Goal: Find specific page/section: Find specific page/section

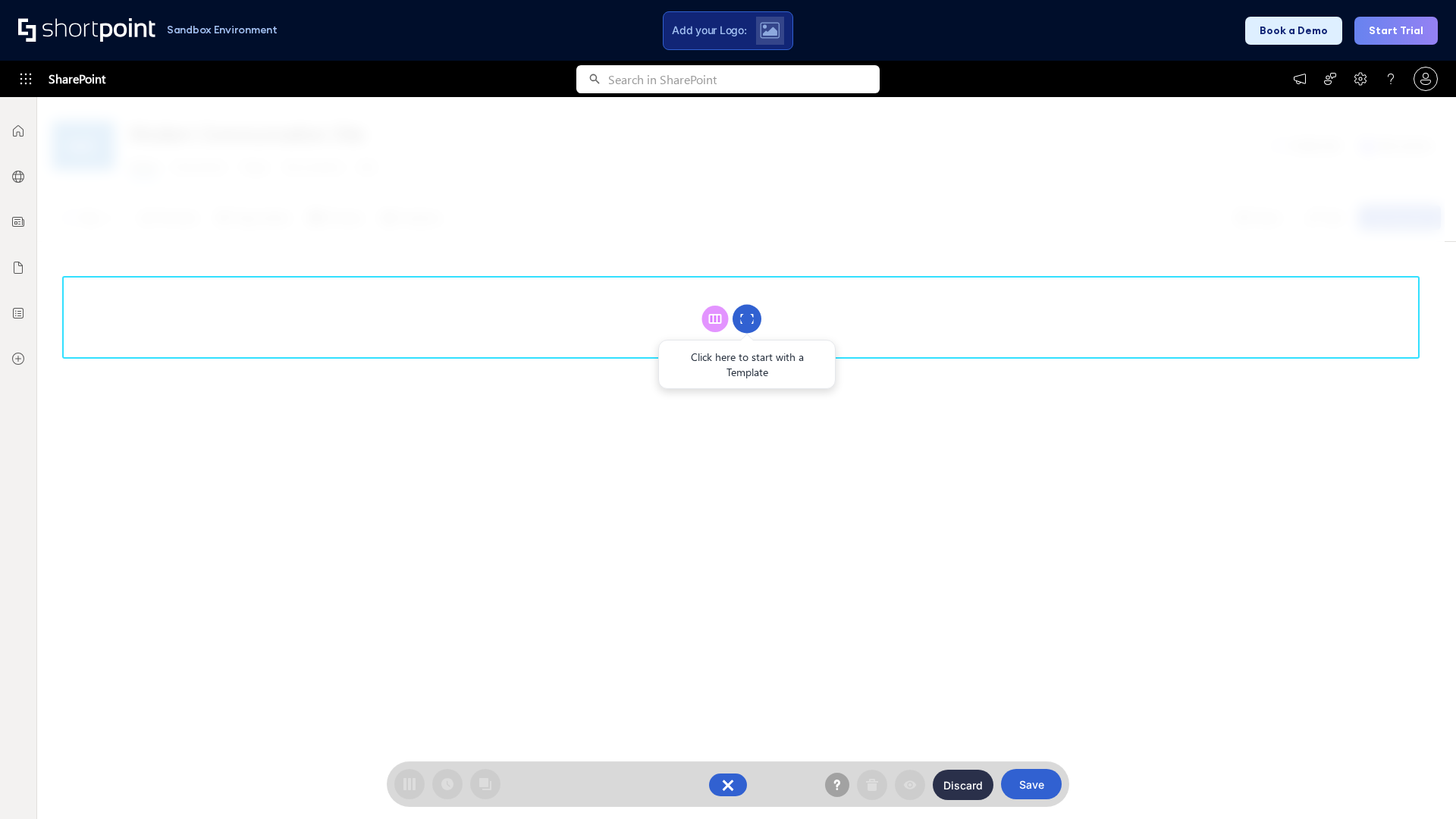
click at [747, 318] on circle at bounding box center [747, 319] width 29 height 29
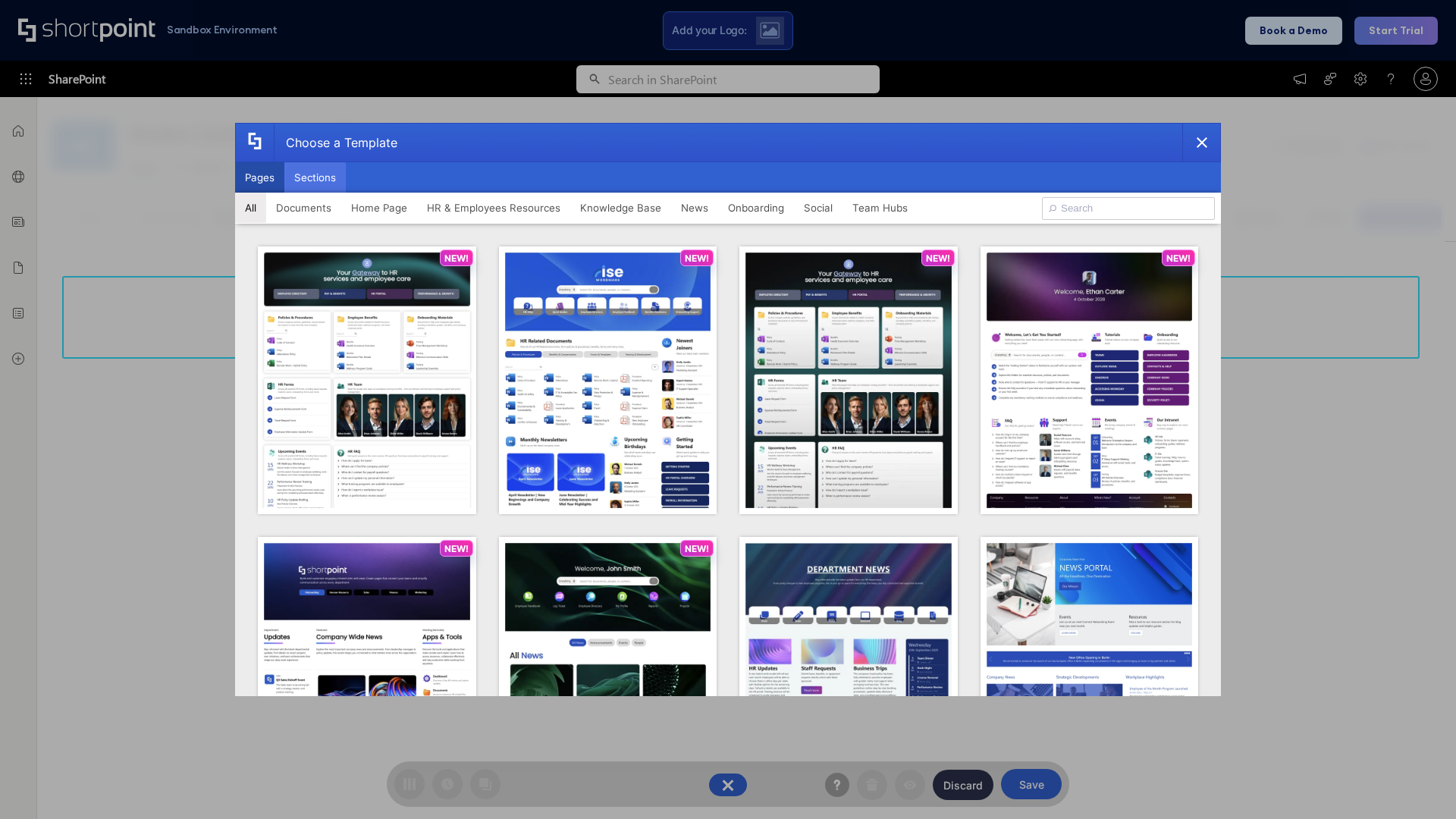
click at [315, 178] on button "Sections" at bounding box center [315, 178] width 61 height 31
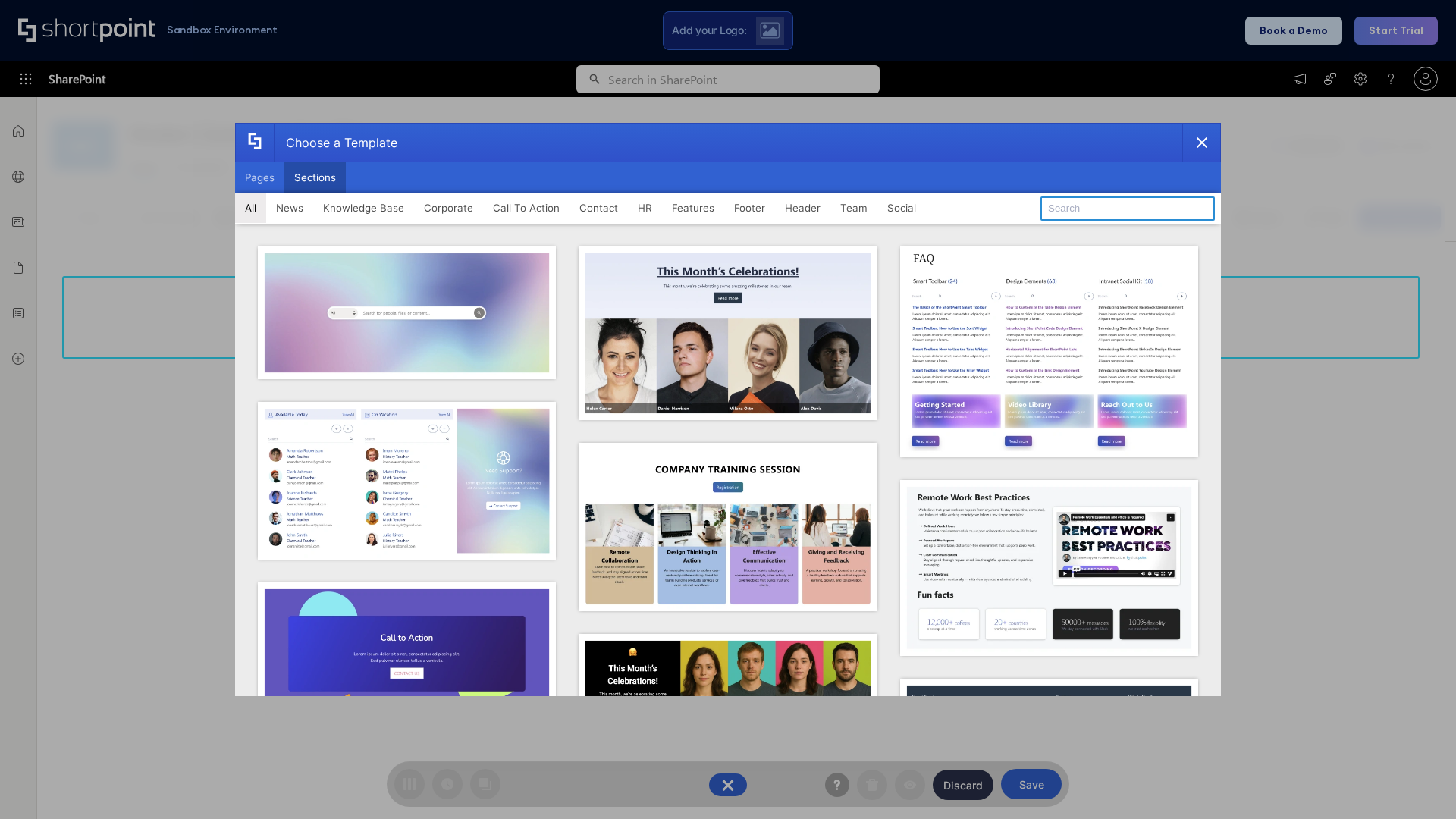
type input "Teammate 2"
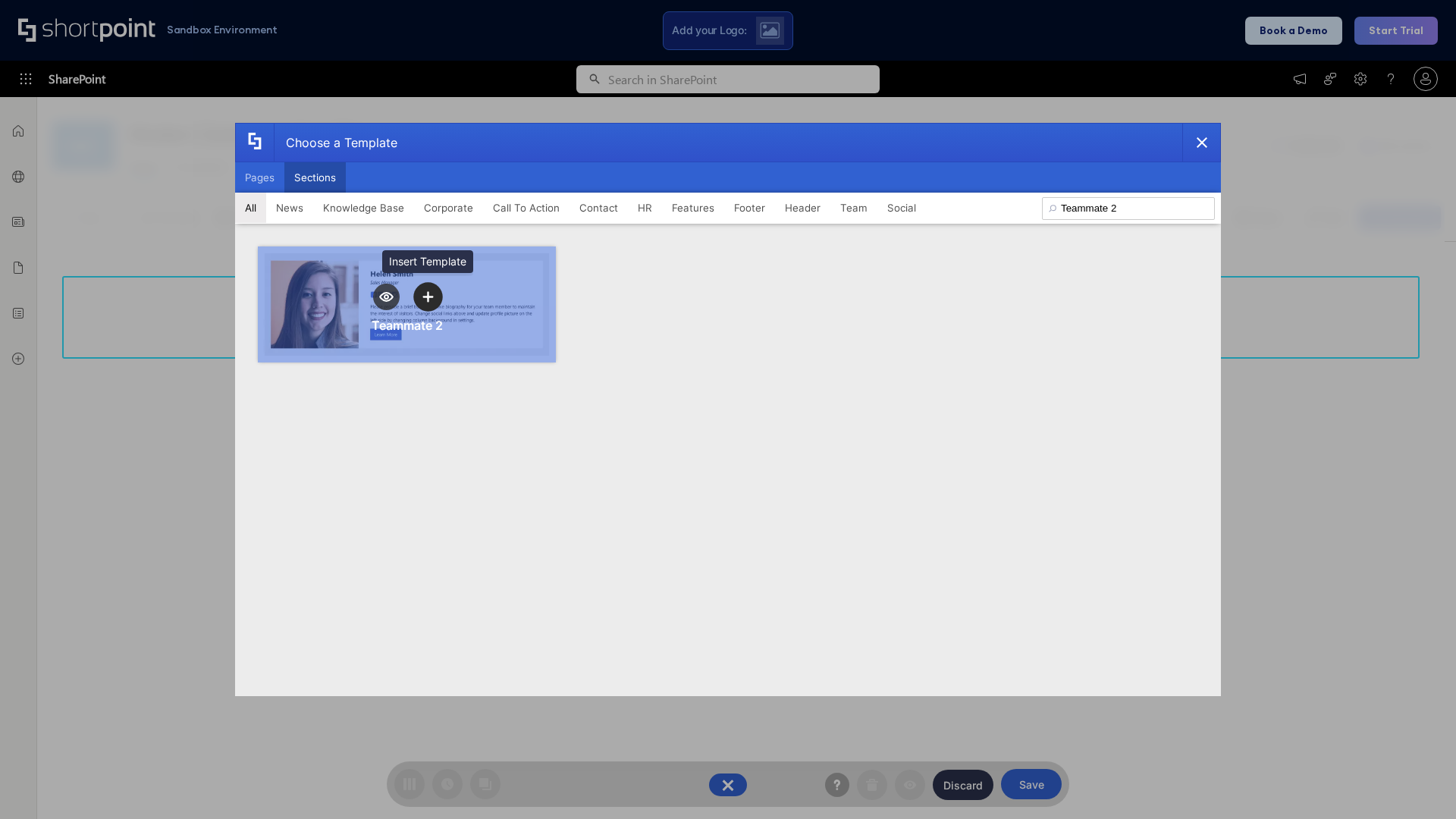
click at [428, 297] on icon "template selector" at bounding box center [428, 297] width 11 height 11
